Goal: Check status

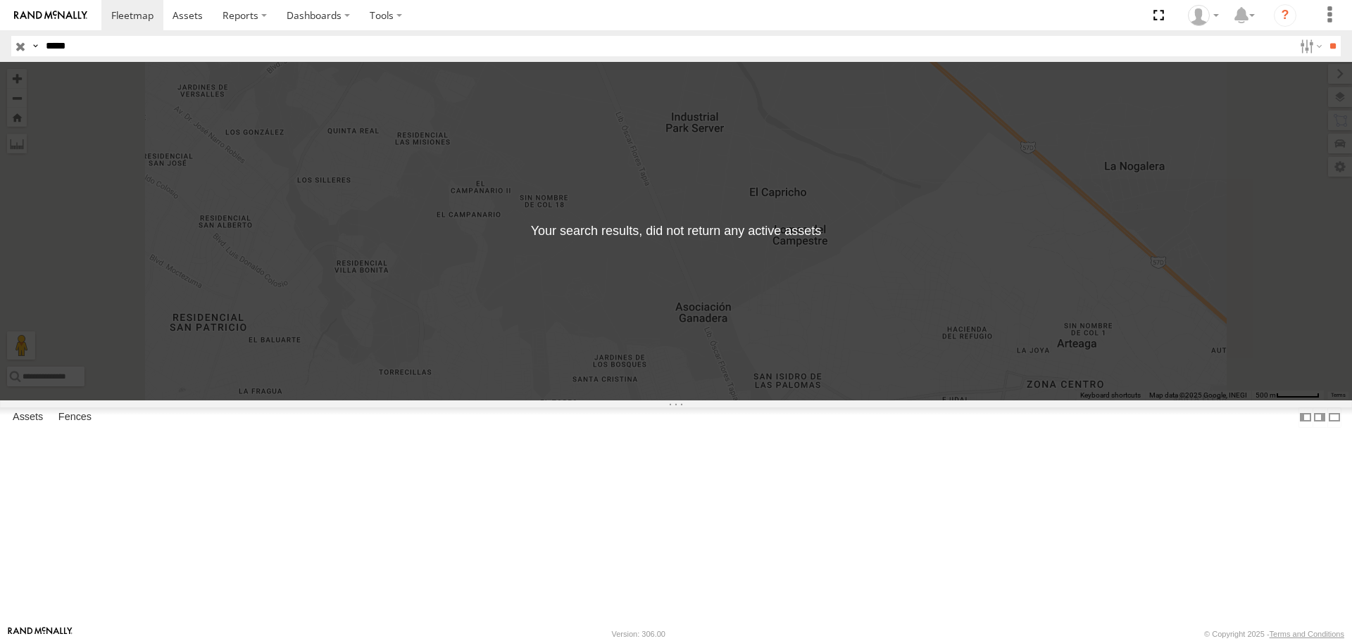
click at [20, 42] on input "button" at bounding box center [20, 46] width 18 height 20
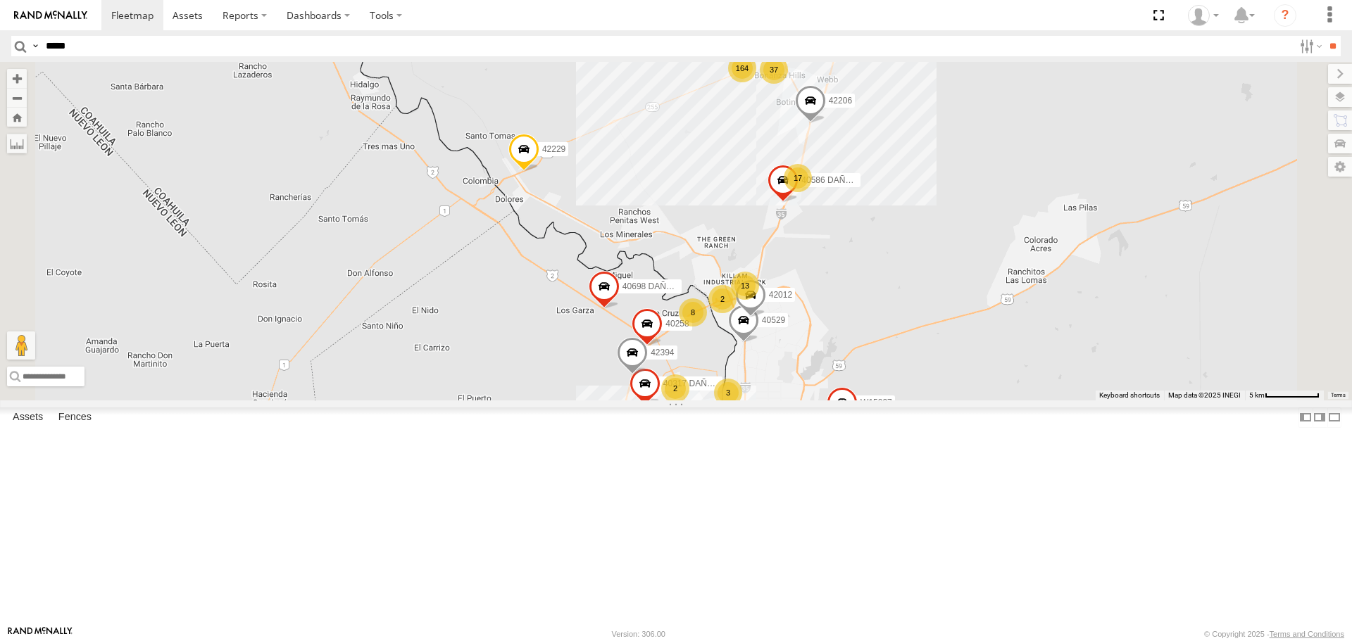
click at [756, 82] on div "164" at bounding box center [742, 68] width 28 height 28
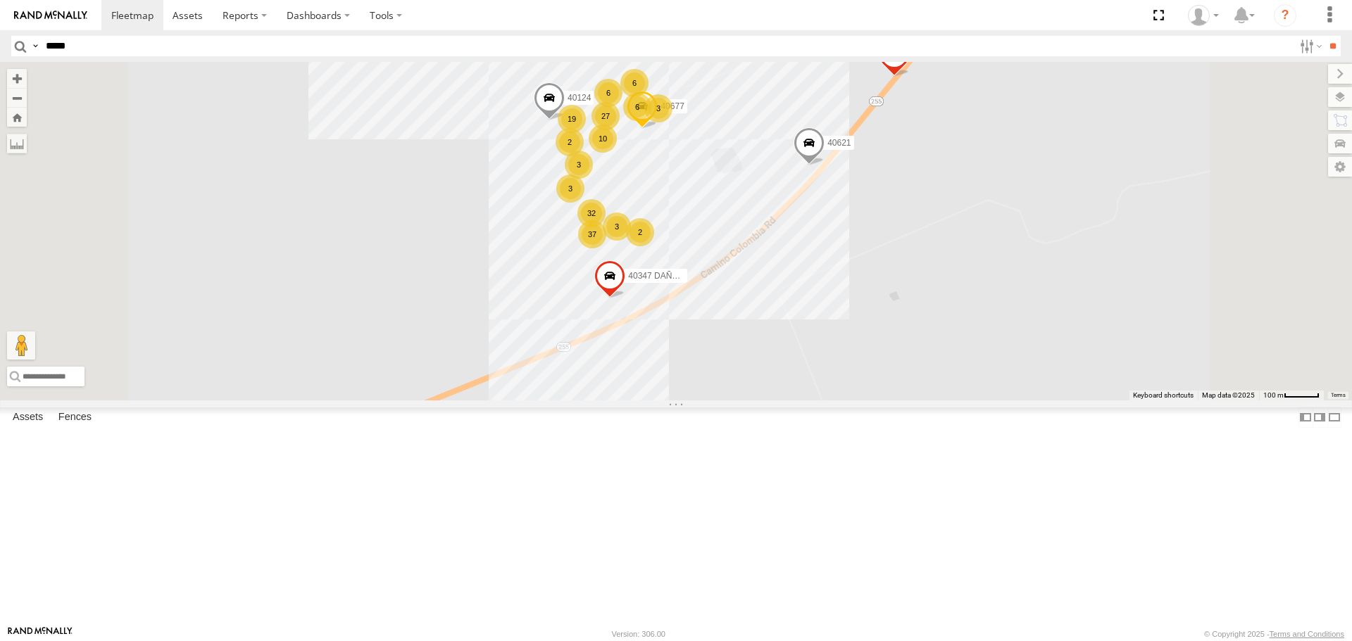
click at [687, 283] on label "40347 DAÑADO" at bounding box center [652, 276] width 70 height 14
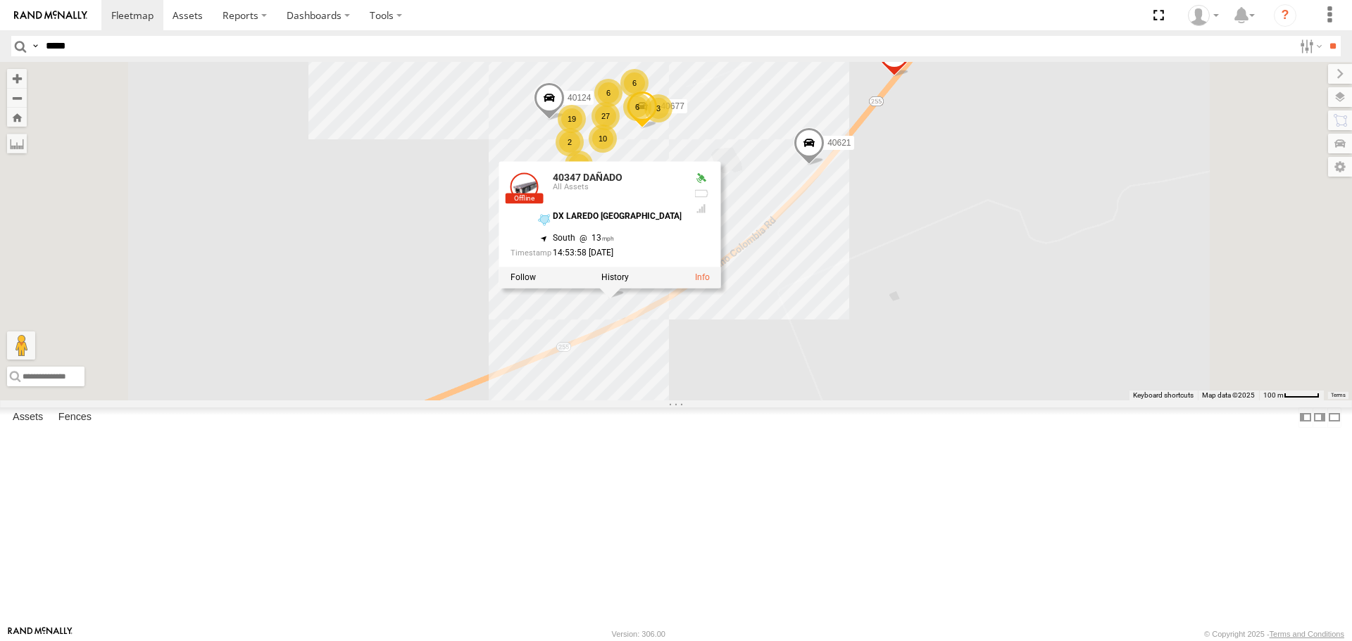
click at [920, 315] on div "42237 42386 H07047 42119 40335 DAÑADO 40529 40258 42229 42012 CAMION BRAZO W158…" at bounding box center [676, 231] width 1352 height 338
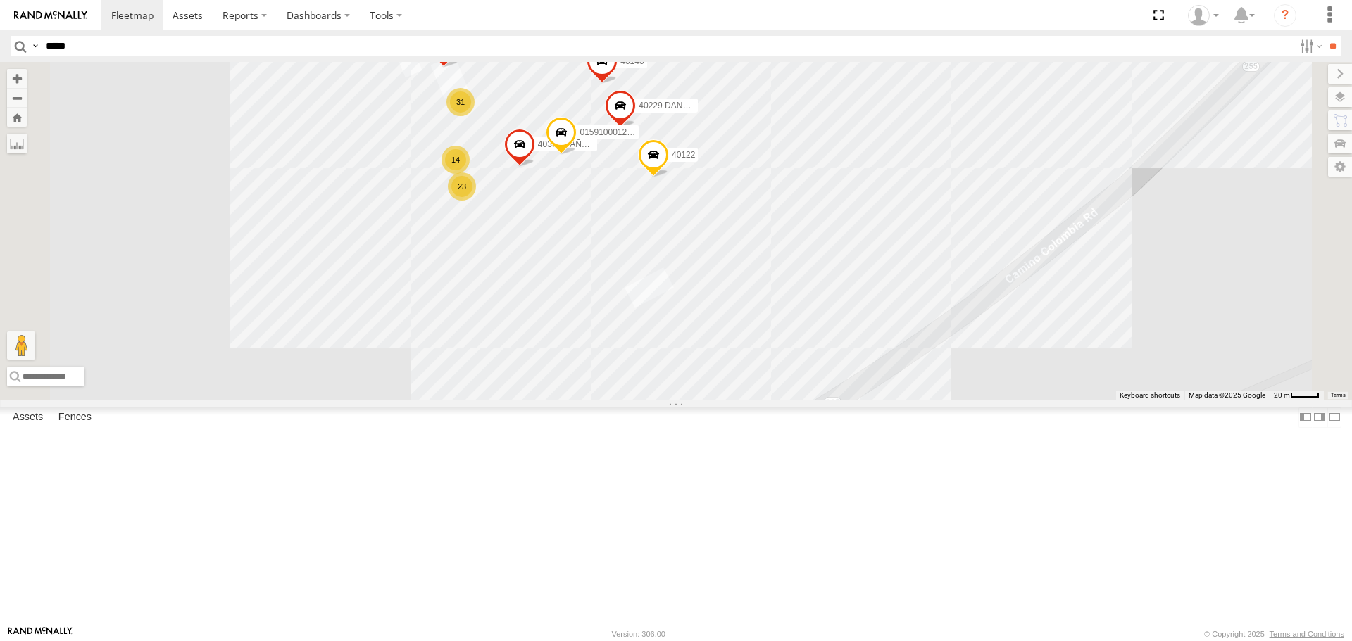
drag, startPoint x: 715, startPoint y: 371, endPoint x: 737, endPoint y: 332, distance: 44.7
click at [737, 332] on div "42237 42386 H07047 42119 40335 DAÑADO 40529 40258 42229 42012 CAMION BRAZO W158…" at bounding box center [676, 231] width 1352 height 338
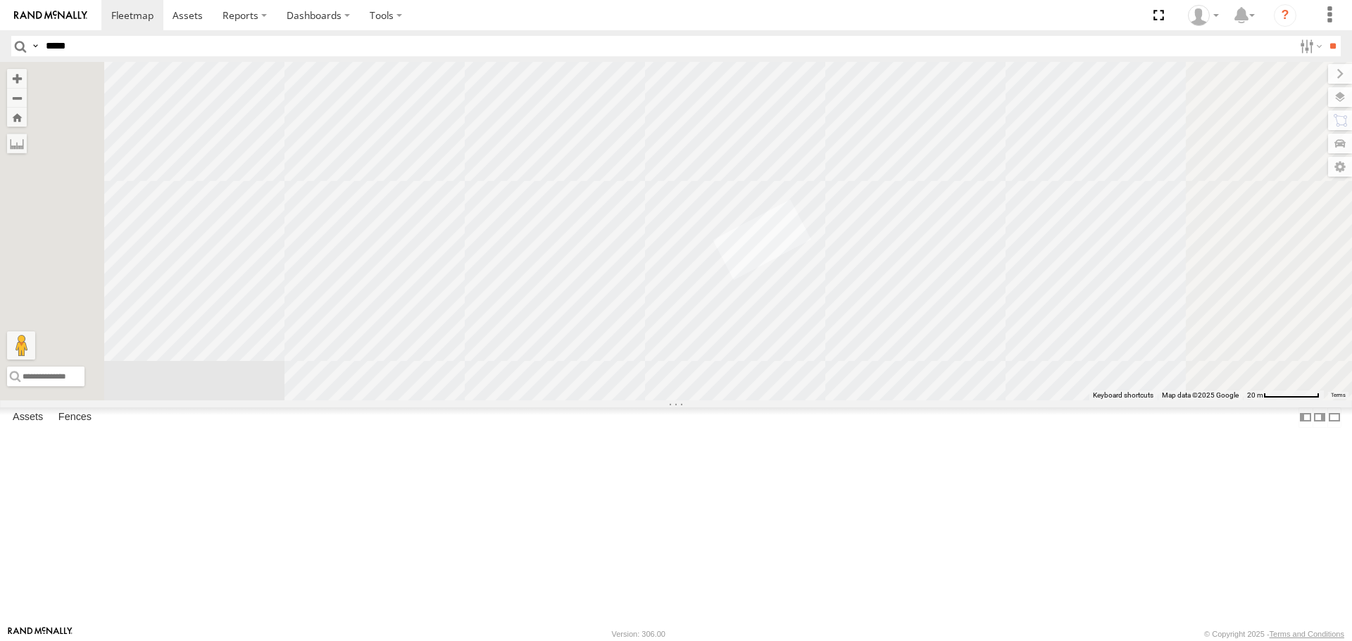
drag, startPoint x: 752, startPoint y: 276, endPoint x: 742, endPoint y: 189, distance: 87.9
click at [741, 192] on div "42237 42386 H07047 42119 40335 DAÑADO 40529 40258 42229 42012 CAMION BRAZO W158…" at bounding box center [676, 231] width 1352 height 338
